Goal: Task Accomplishment & Management: Complete application form

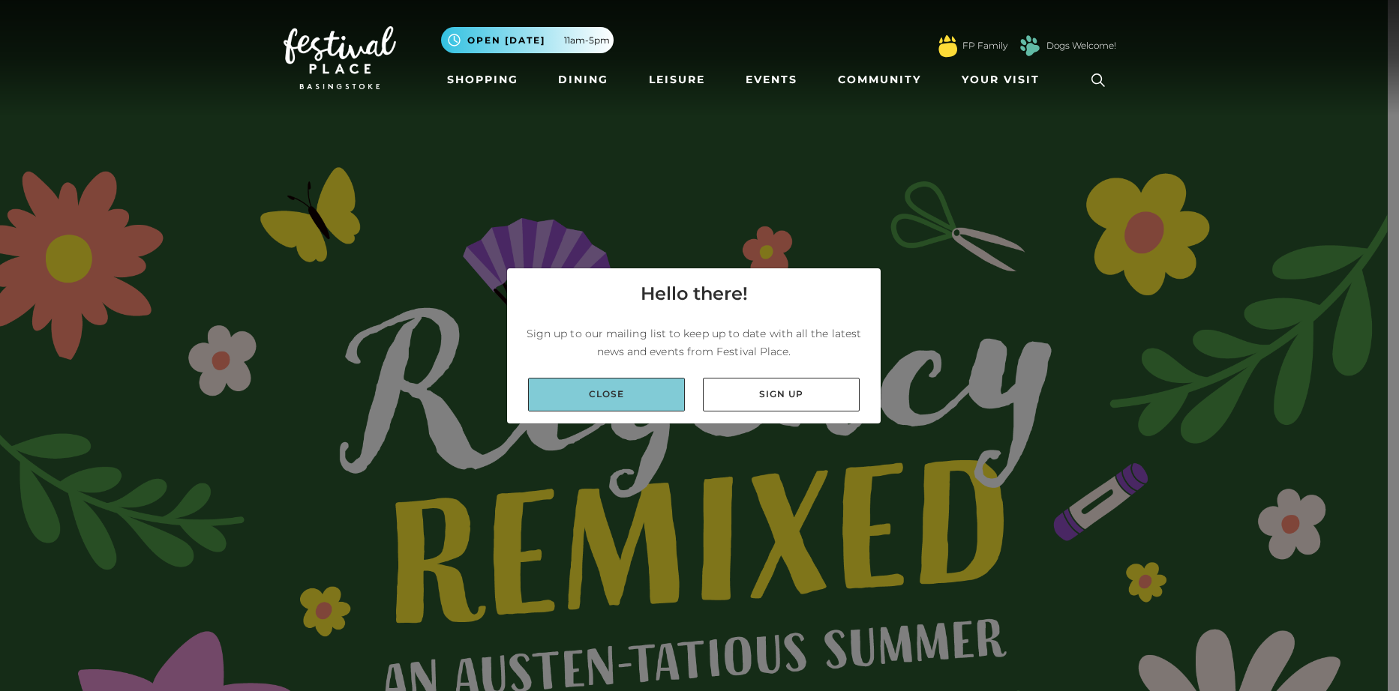
click at [614, 409] on link "Close" at bounding box center [606, 395] width 157 height 34
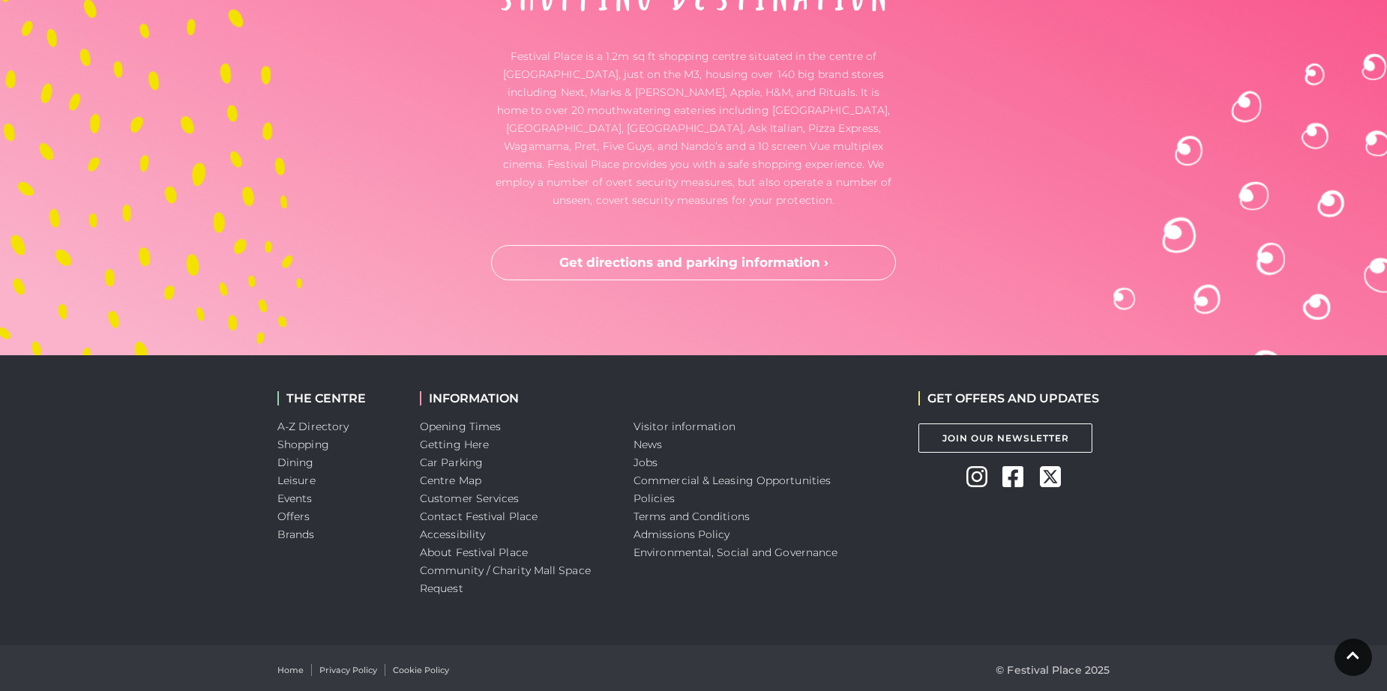
scroll to position [4938, 0]
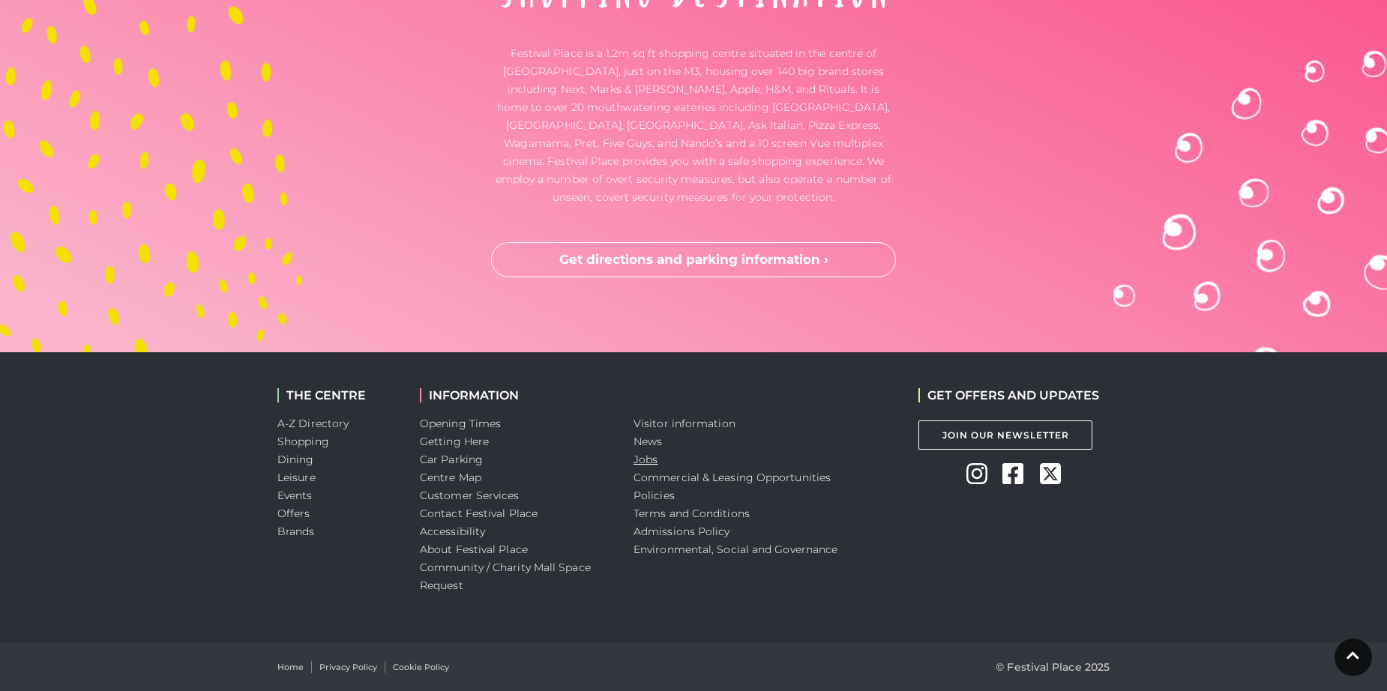
click at [643, 461] on link "Jobs" at bounding box center [646, 459] width 24 height 13
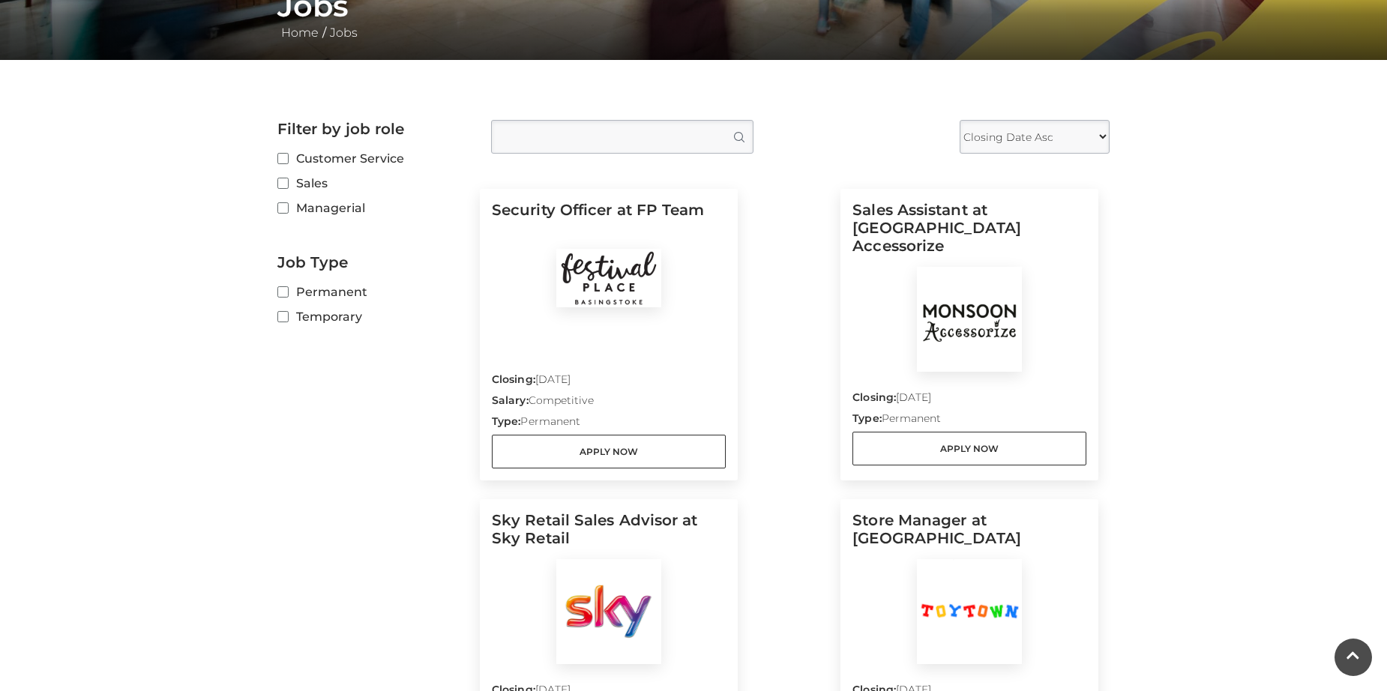
scroll to position [316, 0]
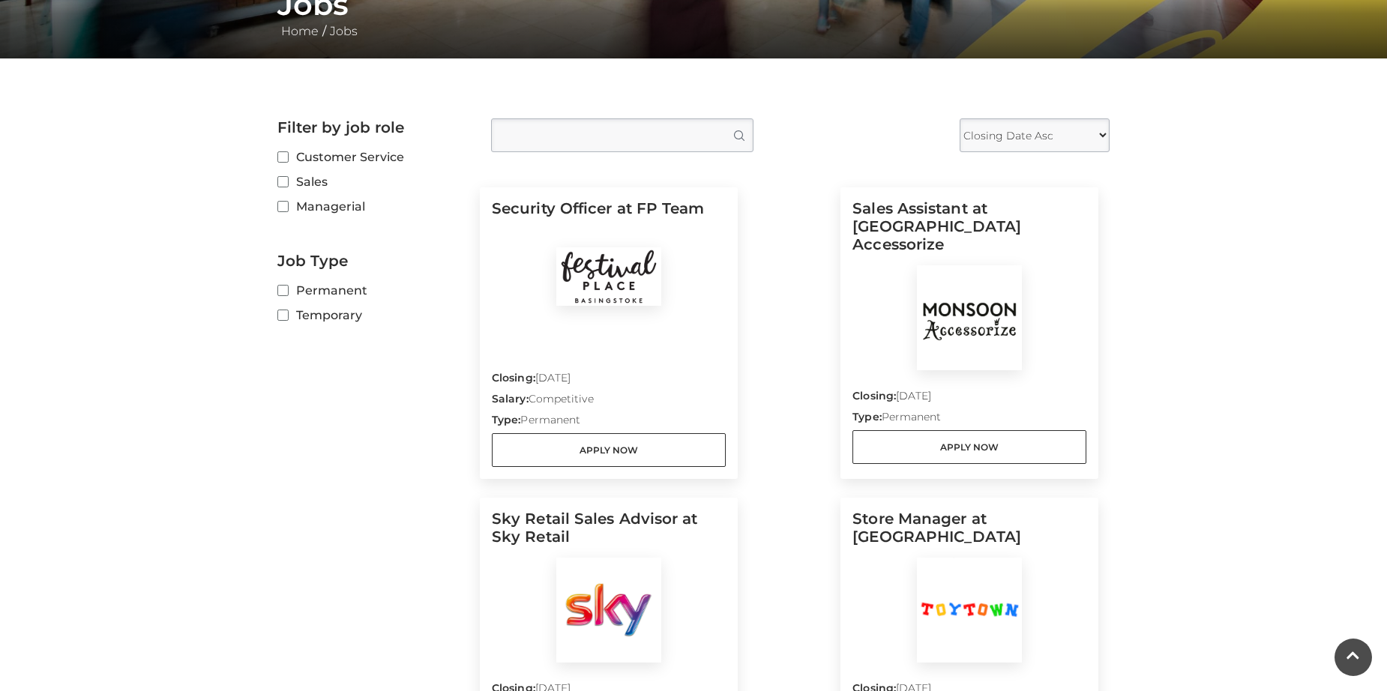
click at [584, 210] on h5 "Security Officer at FP Team" at bounding box center [609, 223] width 234 height 48
click at [644, 455] on link "Apply Now" at bounding box center [609, 450] width 234 height 34
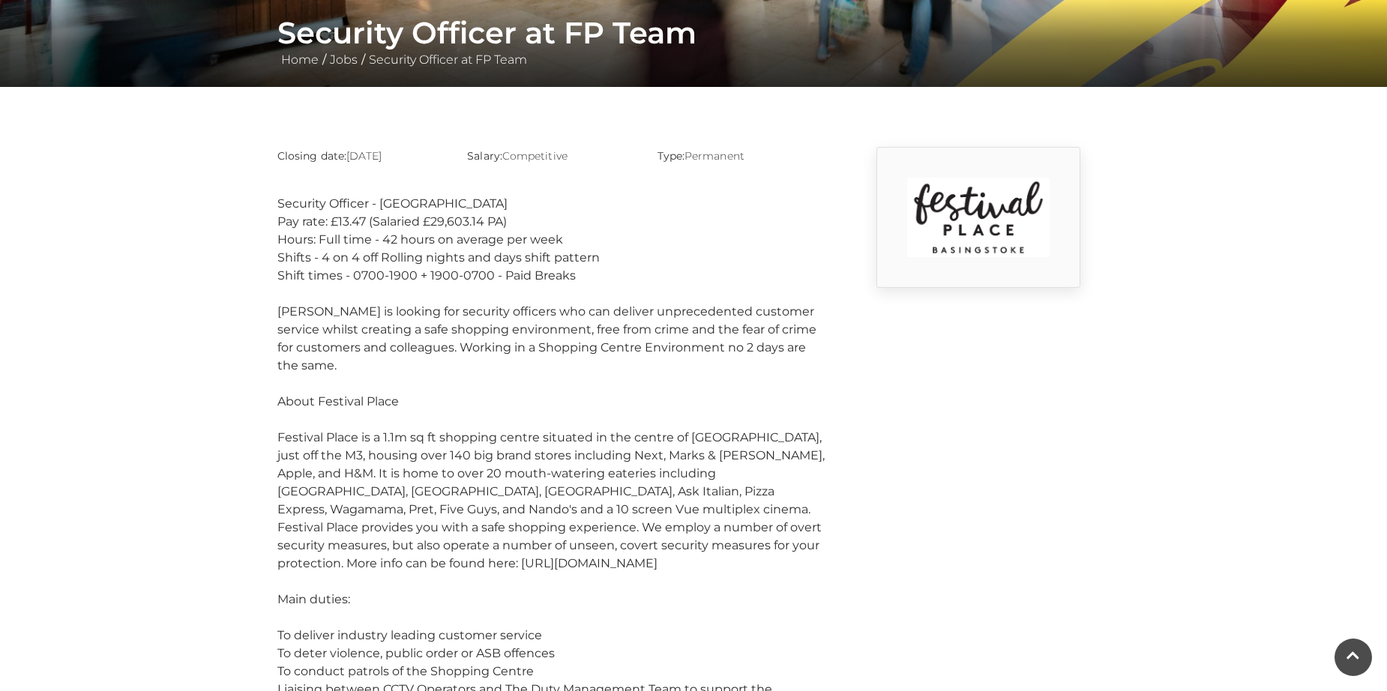
scroll to position [291, 0]
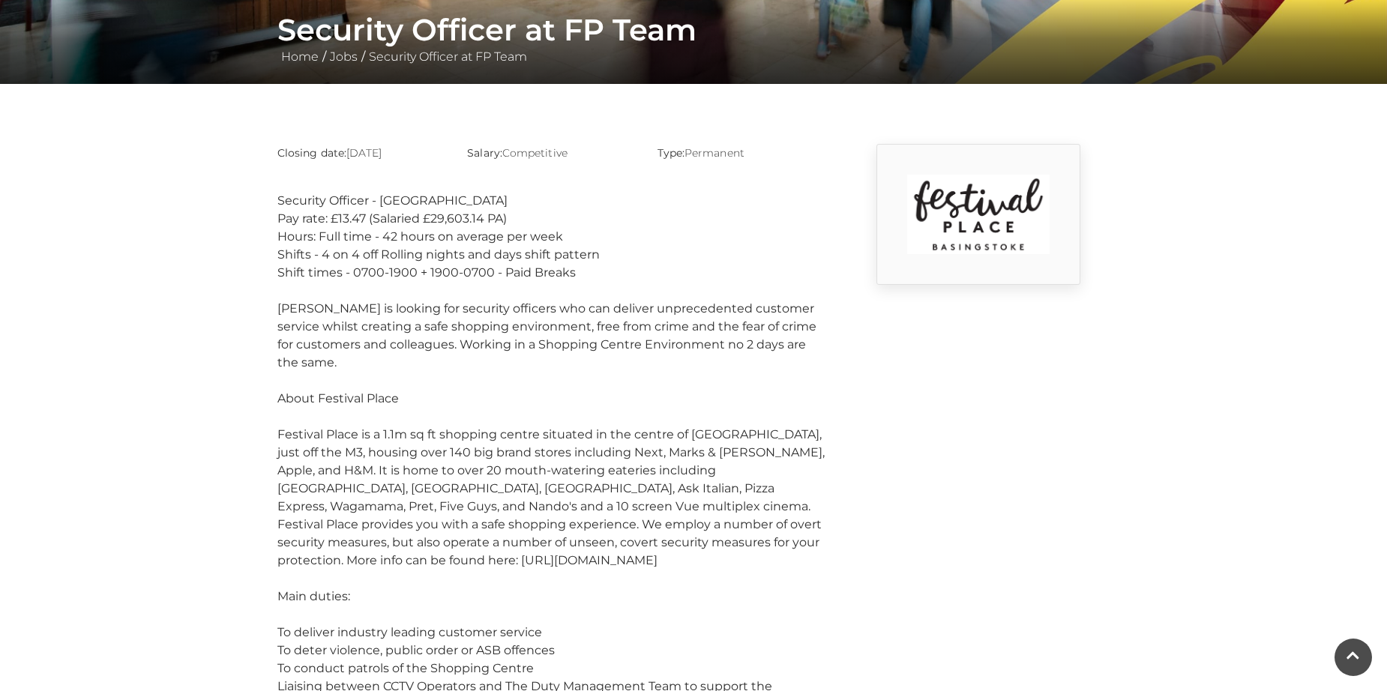
drag, startPoint x: 272, startPoint y: 232, endPoint x: 595, endPoint y: 276, distance: 325.5
copy div "Hours: Full time - 42 hours on average per week Shifts - 4 on 4 off Rolling nig…"
drag, startPoint x: 523, startPoint y: 217, endPoint x: 331, endPoint y: 212, distance: 191.3
click at [331, 212] on div "Pay rate: £13.47 (Salaried £29,603.14 PA)" at bounding box center [550, 219] width 547 height 18
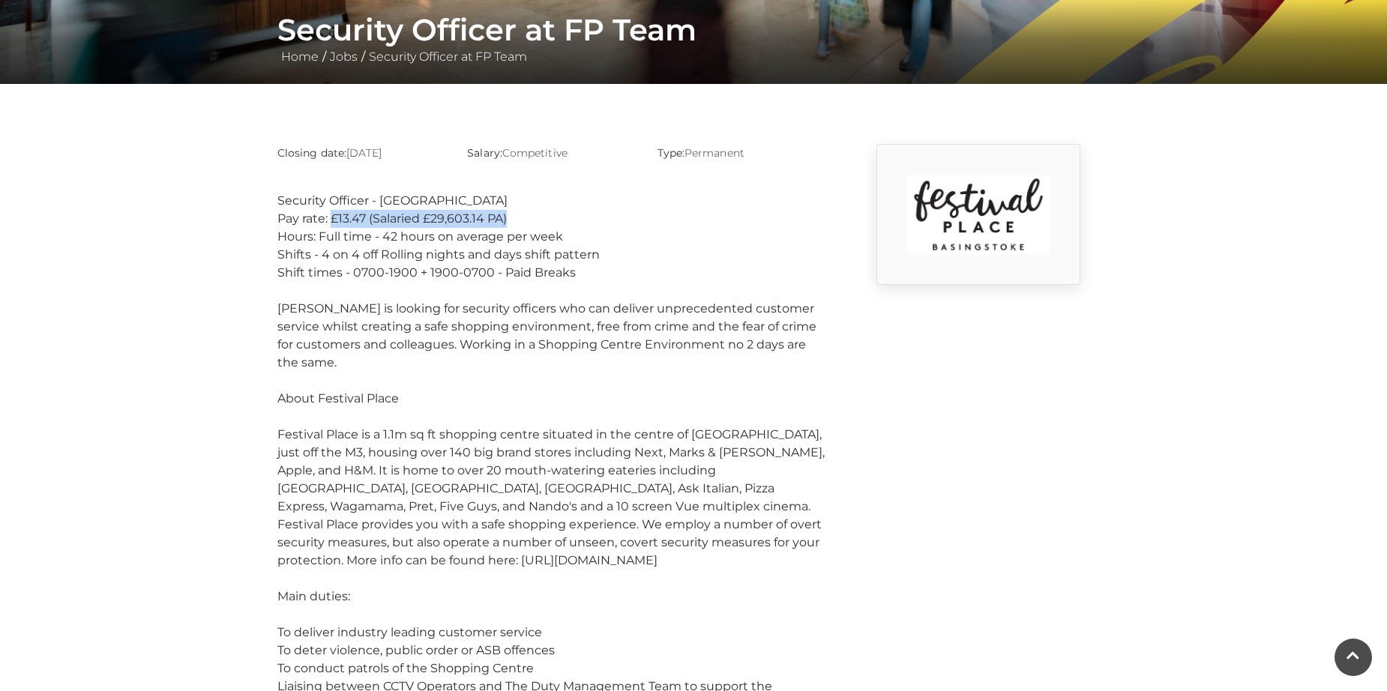
copy div "£13.47 (Salaried £29,603.14 PA)"
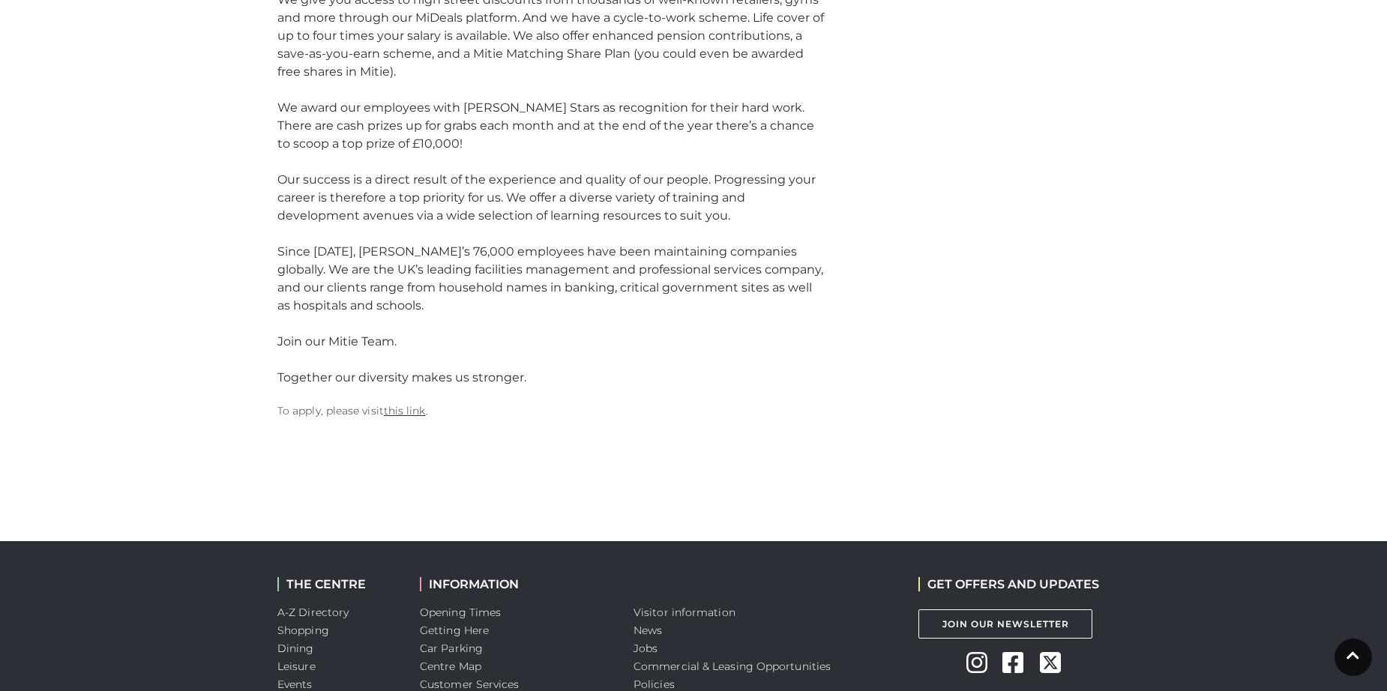
scroll to position [1805, 0]
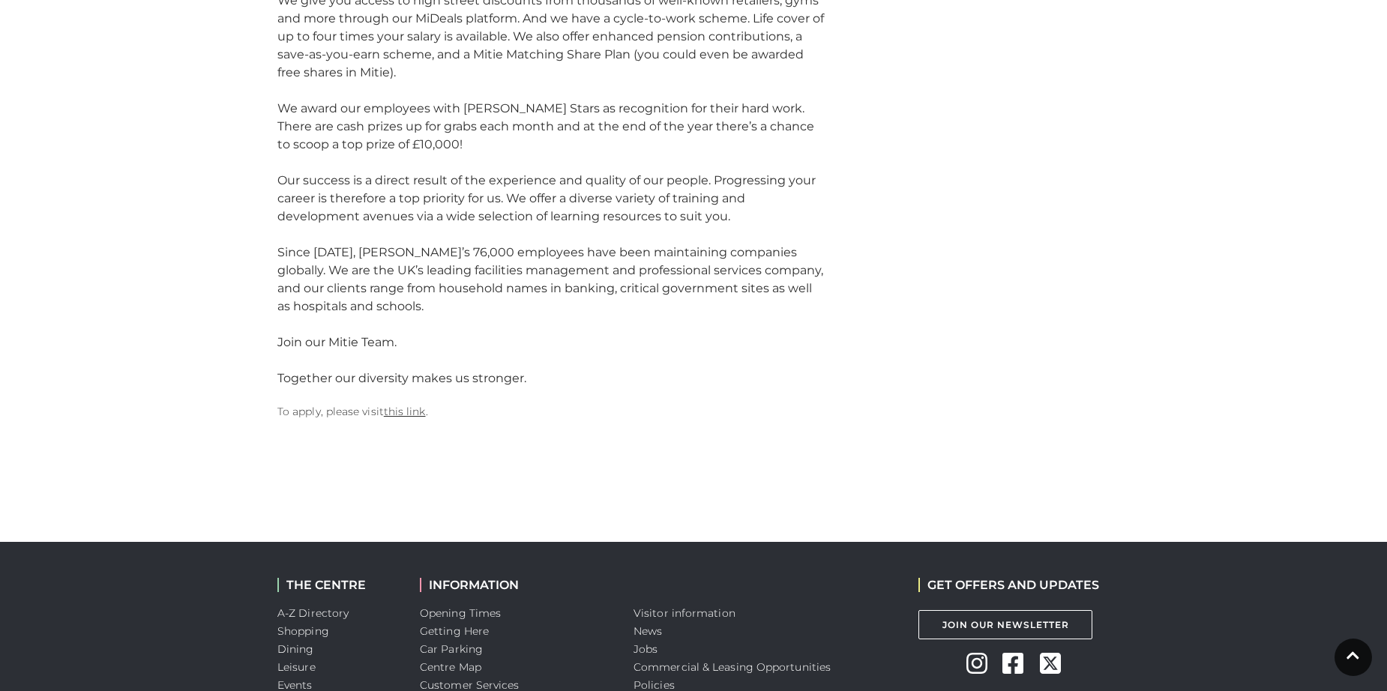
drag, startPoint x: 328, startPoint y: 379, endPoint x: 437, endPoint y: 427, distance: 118.9
